Goal: Entertainment & Leisure: Browse casually

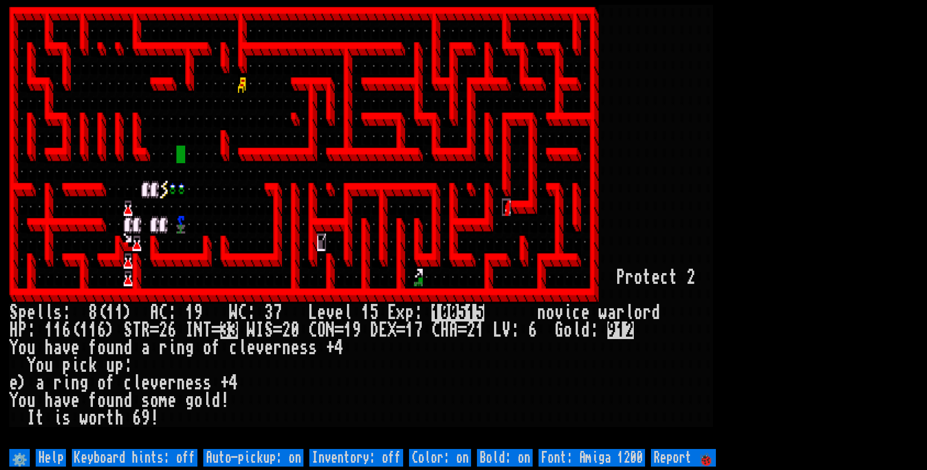
click at [742, 218] on larn at bounding box center [463, 226] width 908 height 442
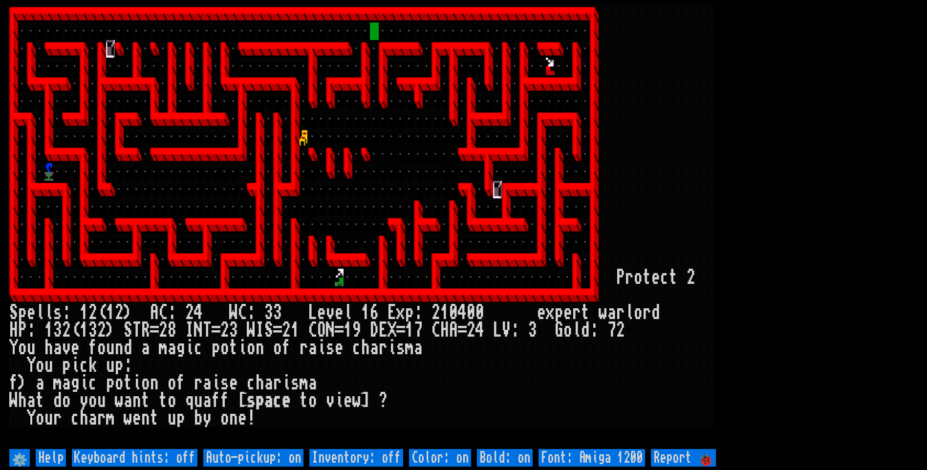
click at [261, 455] on off "Auto-pickup: on" at bounding box center [253, 458] width 100 height 18
type off "Auto-pickup: off"
